Goal: Register for event/course

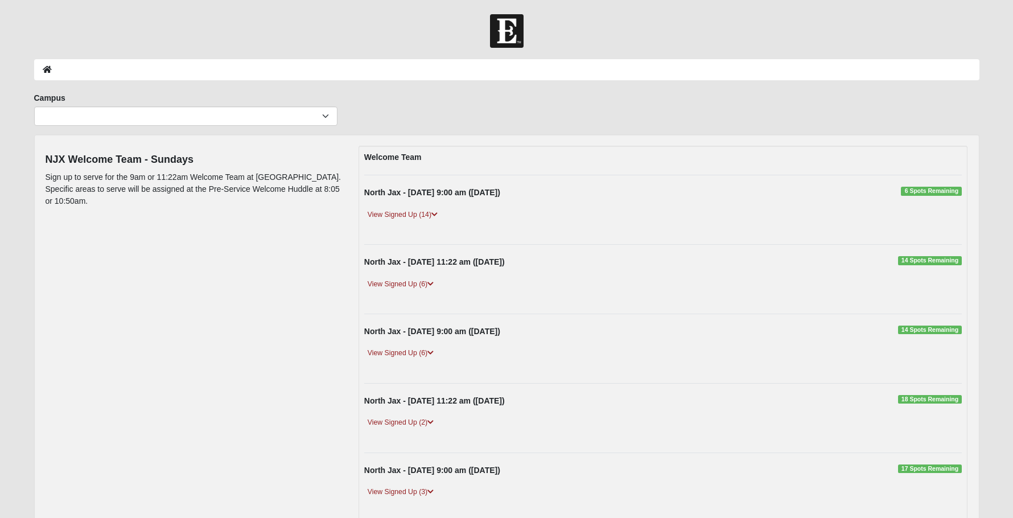
scroll to position [308, 0]
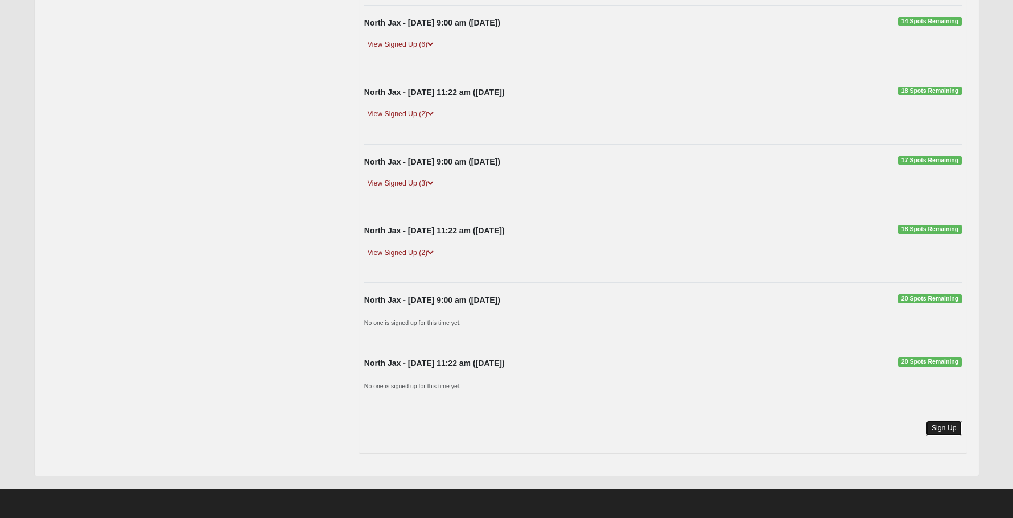
click at [951, 428] on link "Sign Up" at bounding box center [944, 427] width 36 height 15
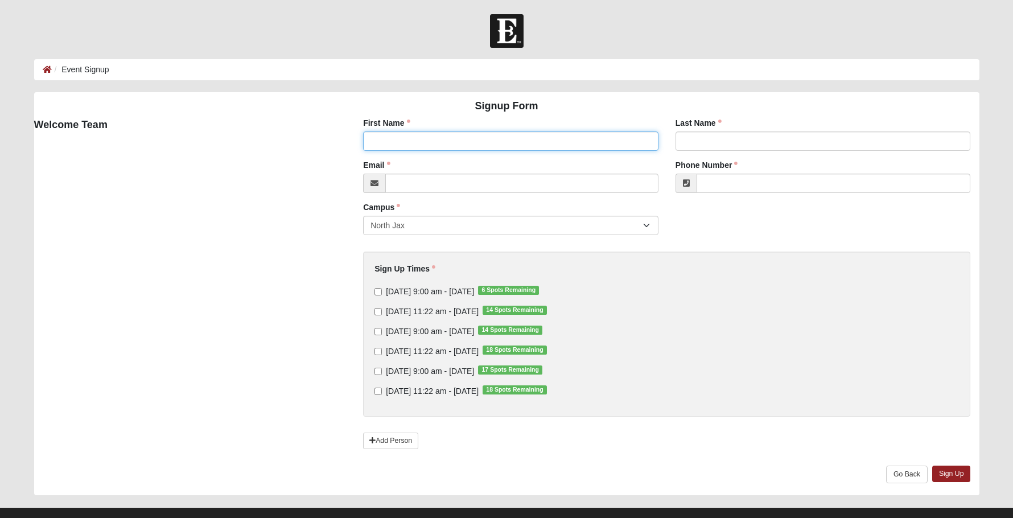
click at [415, 139] on input "First Name" at bounding box center [510, 140] width 295 height 19
type input "Amanda"
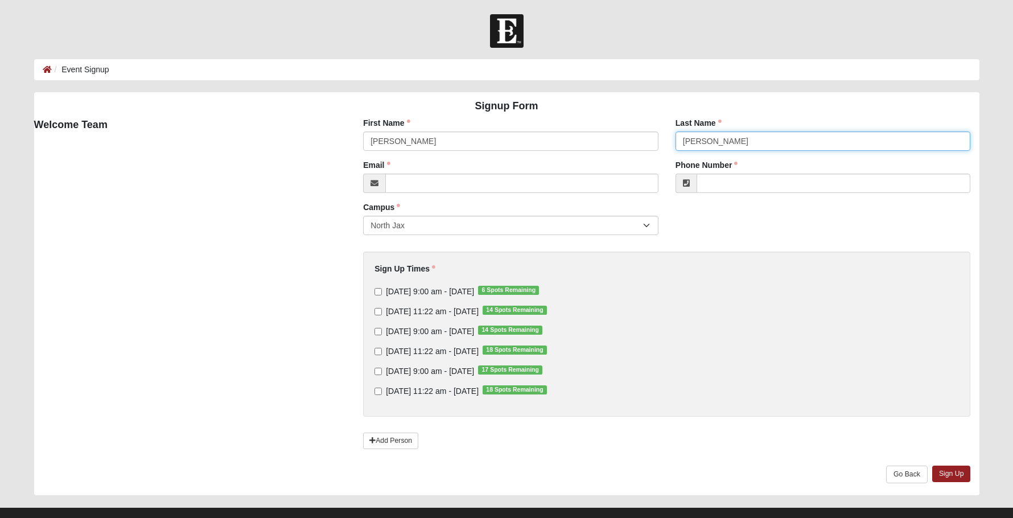
type input "Raulerson"
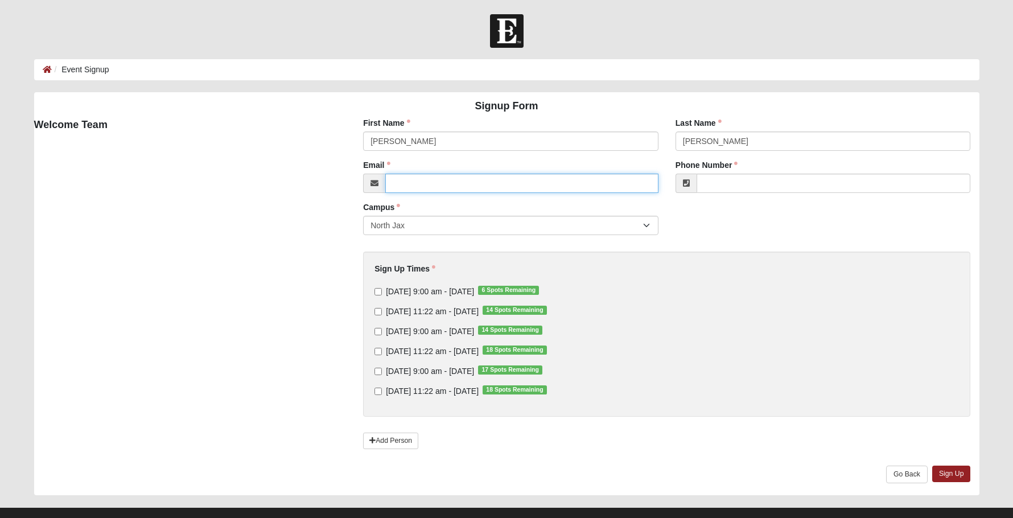
type input "amandaraulerson@yahoo.com"
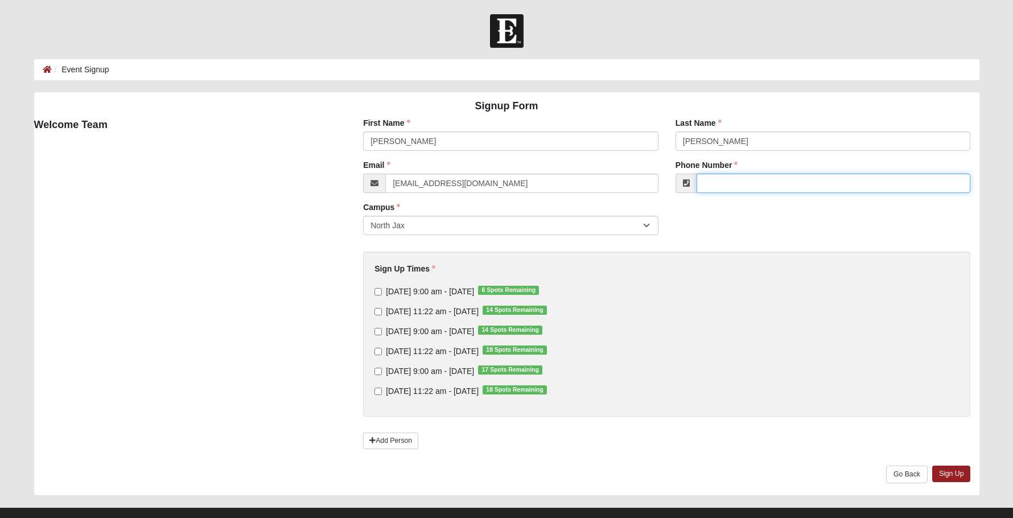
click at [733, 182] on input "Phone Number" at bounding box center [833, 183] width 274 height 19
type input "(904) 318-9727"
click at [378, 310] on input "Sunday 11:22 am - Sep 14 2025 14 Spots Remaining" at bounding box center [377, 311] width 7 height 7
checkbox input "true"
click at [954, 477] on link "Sign Up" at bounding box center [951, 473] width 39 height 16
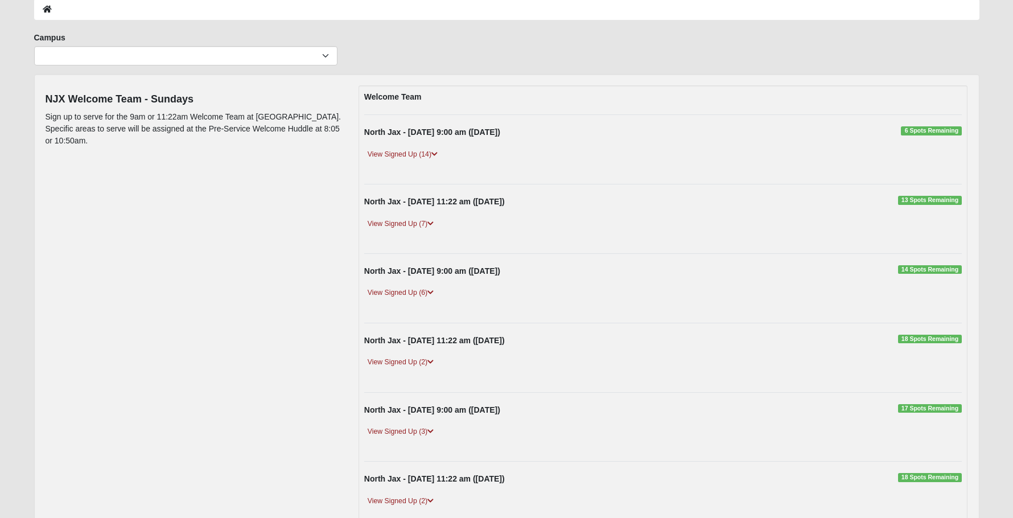
scroll to position [59, 0]
click at [431, 224] on icon at bounding box center [430, 225] width 6 height 7
